Goal: Task Accomplishment & Management: Manage account settings

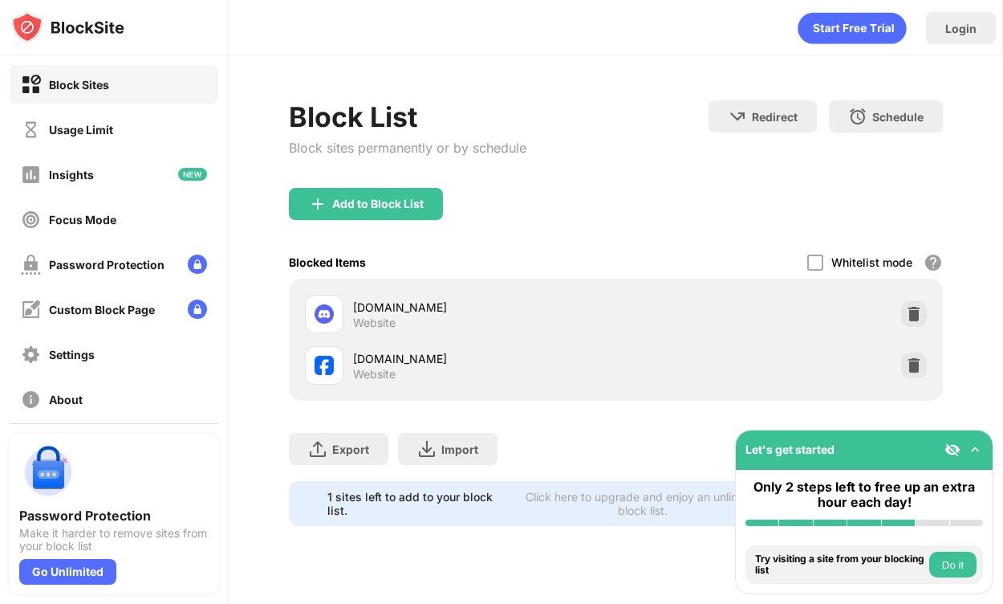
scroll to position [63, 0]
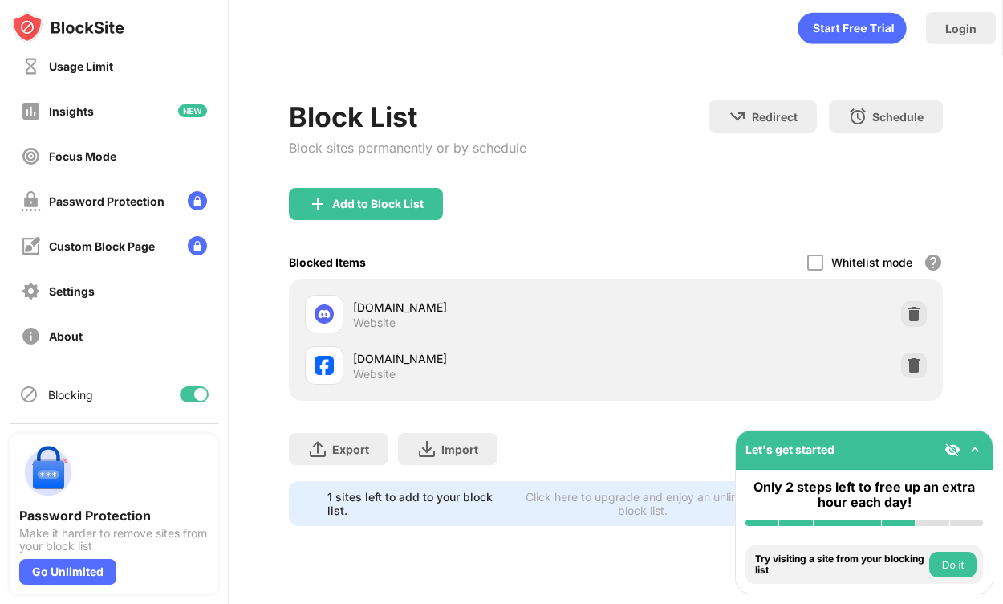
click at [189, 402] on div "Blocking" at bounding box center [114, 394] width 209 height 39
click at [199, 392] on div at bounding box center [200, 394] width 13 height 13
click at [539, 37] on div "Login" at bounding box center [616, 24] width 774 height 48
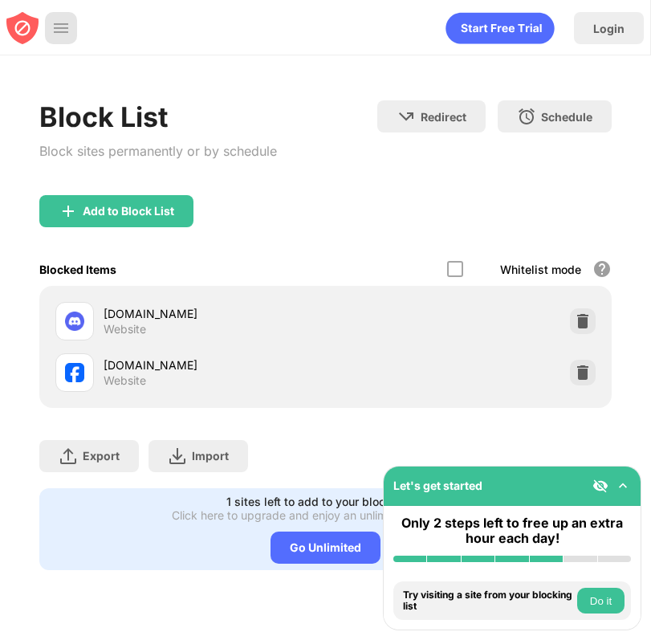
click at [55, 23] on img at bounding box center [61, 28] width 16 height 16
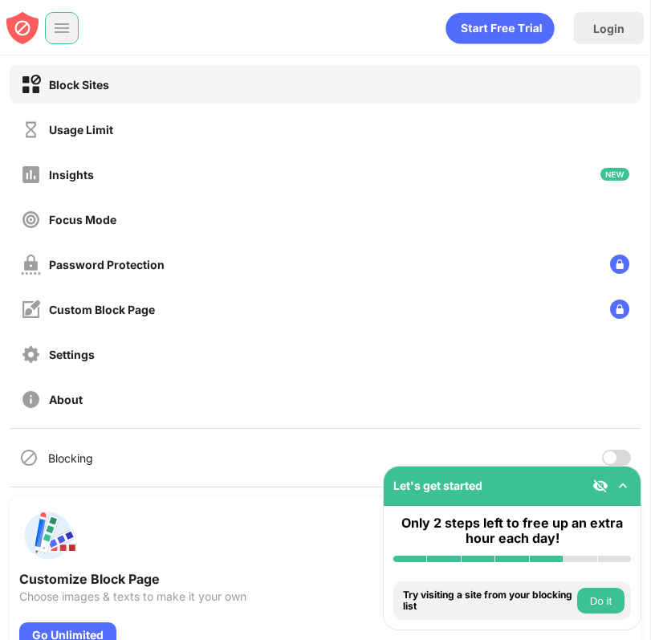
click at [127, 461] on div "Blocking" at bounding box center [325, 457] width 631 height 39
click at [621, 457] on div at bounding box center [616, 458] width 29 height 16
